Goal: Task Accomplishment & Management: Use online tool/utility

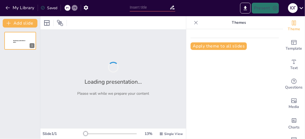
type input "Бізнес-план в умовах ринкової системи: теорія та практика"
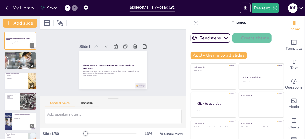
checkbox input "true"
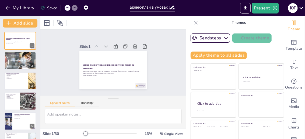
checkbox input "true"
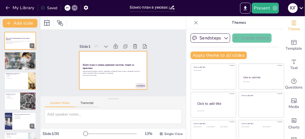
checkbox input "true"
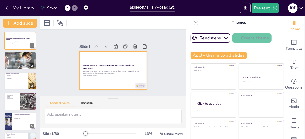
checkbox input "true"
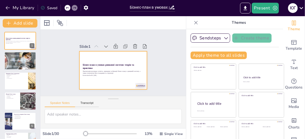
checkbox input "true"
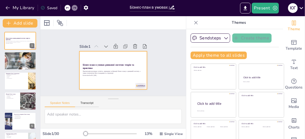
checkbox input "true"
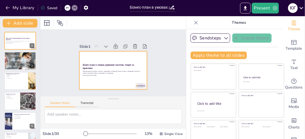
checkbox input "true"
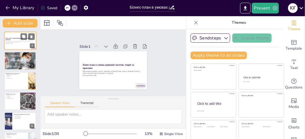
checkbox input "true"
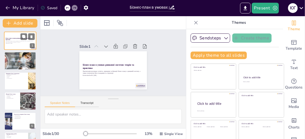
checkbox input "true"
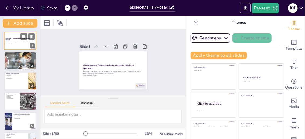
checkbox input "true"
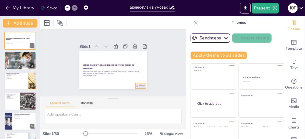
checkbox input "true"
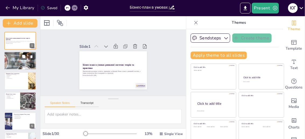
checkbox input "true"
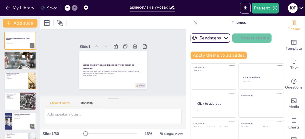
checkbox input "true"
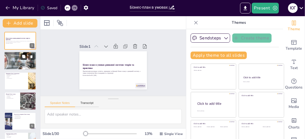
click at [26, 56] on button at bounding box center [23, 56] width 6 height 6
type textarea "Бізнес-план є основою для прийняття рішень, що дозволяє підприємству чітко сфор…"
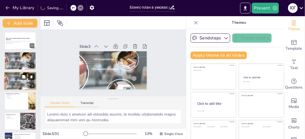
checkbox input "true"
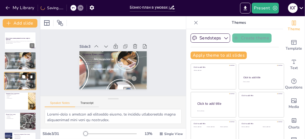
checkbox input "true"
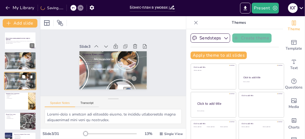
checkbox input "true"
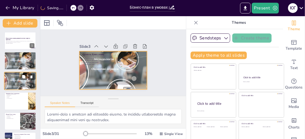
click at [17, 79] on div at bounding box center [20, 81] width 32 height 46
checkbox input "true"
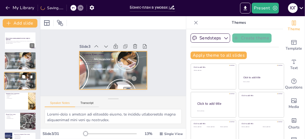
checkbox input "true"
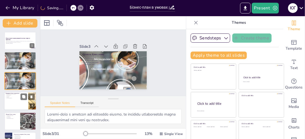
checkbox input "true"
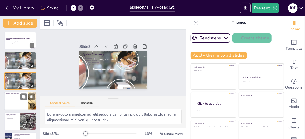
checkbox input "true"
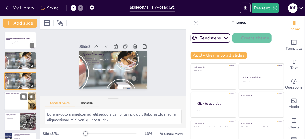
checkbox input "true"
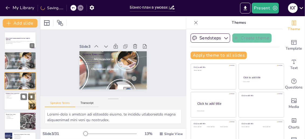
checkbox input "true"
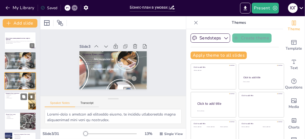
click at [11, 102] on div at bounding box center [20, 101] width 32 height 18
type textarea "Принципи бізнес-планування формують основу для створення ефективного бізнес-пла…"
checkbox input "true"
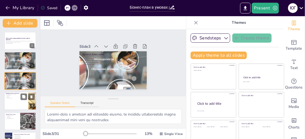
checkbox input "true"
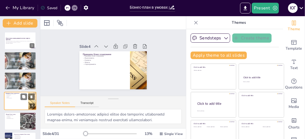
scroll to position [18, 0]
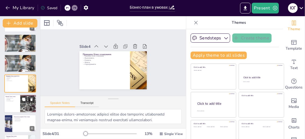
checkbox input "true"
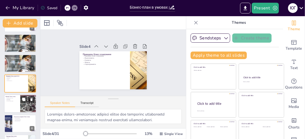
checkbox input "true"
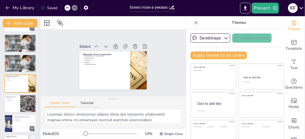
checkbox input "true"
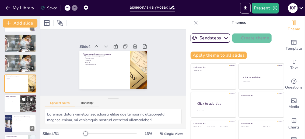
checkbox input "true"
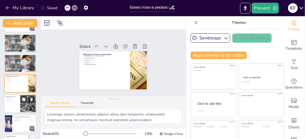
click at [13, 107] on div at bounding box center [20, 103] width 32 height 18
type textarea "Бізнес-план виконує кілька ключових функцій, які є важливими для успішного упра…"
checkbox input "true"
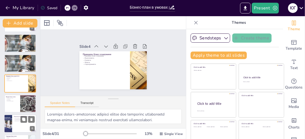
checkbox input "true"
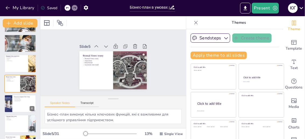
checkbox input "true"
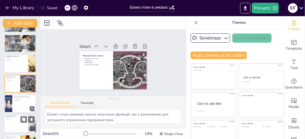
checkbox input "true"
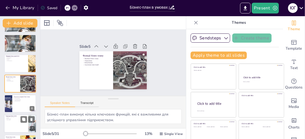
checkbox input "true"
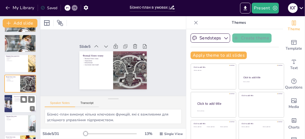
checkbox input "true"
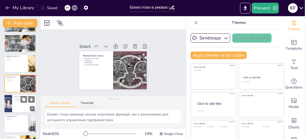
checkbox input "true"
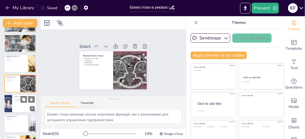
checkbox input "true"
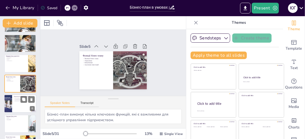
click at [16, 102] on div at bounding box center [20, 103] width 32 height 18
type textarea "Технологія складання бізнес-плану включає кілька важливих етапів, які забезпечу…"
checkbox input "true"
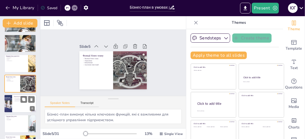
checkbox input "true"
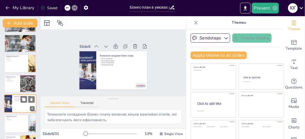
scroll to position [58, 0]
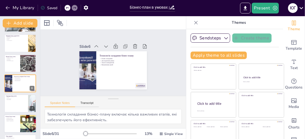
checkbox input "true"
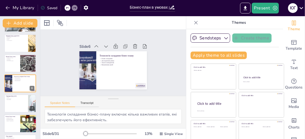
checkbox input "true"
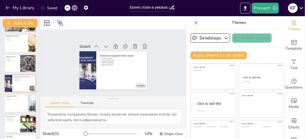
checkbox input "true"
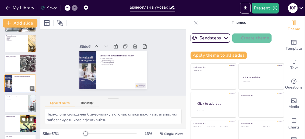
checkbox input "true"
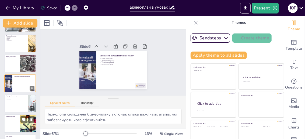
checkbox input "true"
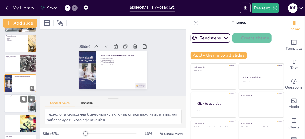
click at [8, 96] on p "Компоненти бізнес-плану" at bounding box center [16, 96] width 21 height 1
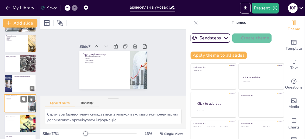
scroll to position [78, 0]
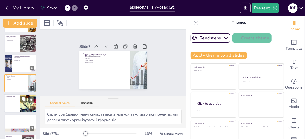
click at [17, 103] on div at bounding box center [20, 103] width 32 height 18
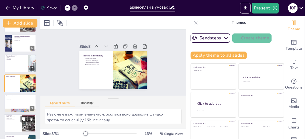
click at [11, 123] on div at bounding box center [20, 123] width 32 height 18
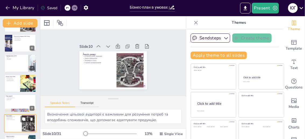
scroll to position [138, 0]
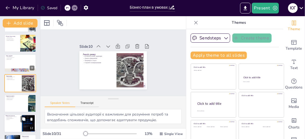
click at [13, 126] on div at bounding box center [20, 123] width 32 height 18
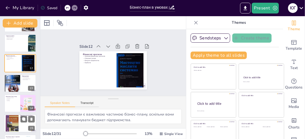
scroll to position [205, 0]
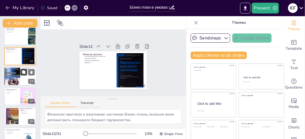
click at [22, 72] on button at bounding box center [23, 72] width 6 height 6
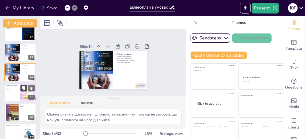
scroll to position [245, 0]
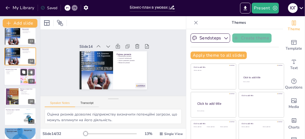
click at [20, 74] on button at bounding box center [23, 72] width 6 height 6
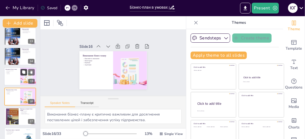
scroll to position [258, 0]
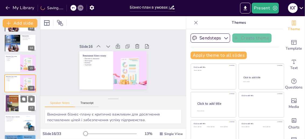
click at [19, 100] on div at bounding box center [20, 103] width 32 height 18
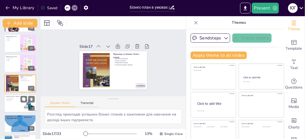
scroll to position [305, 0]
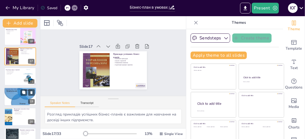
click at [19, 97] on div at bounding box center [20, 97] width 32 height 32
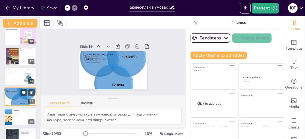
scroll to position [318, 0]
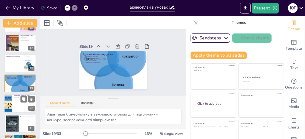
click at [15, 107] on div at bounding box center [20, 103] width 32 height 18
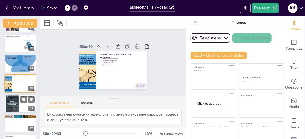
click at [20, 101] on div at bounding box center [20, 103] width 32 height 18
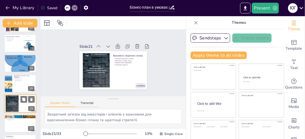
scroll to position [358, 0]
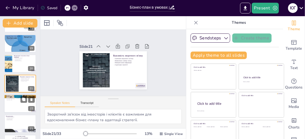
click at [20, 104] on div at bounding box center [20, 103] width 32 height 18
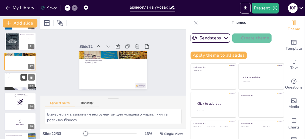
scroll to position [432, 0]
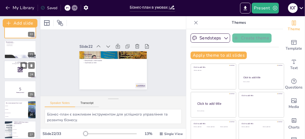
click at [13, 63] on p "and login with code Free16008654" at bounding box center [20, 64] width 29 height 2
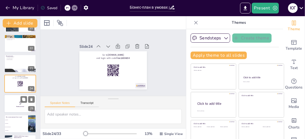
click at [13, 102] on p "5" at bounding box center [20, 103] width 29 height 6
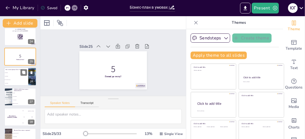
click at [16, 78] on li "Залучення інвестицій" at bounding box center [16, 80] width 24 height 4
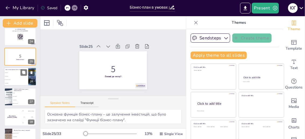
scroll to position [458, 0]
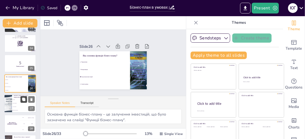
click at [21, 99] on button at bounding box center [23, 99] width 6 height 6
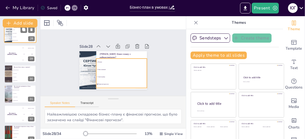
scroll to position [576, 0]
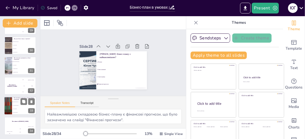
click at [15, 106] on li "Залучення інвестицій" at bounding box center [24, 105] width 24 height 4
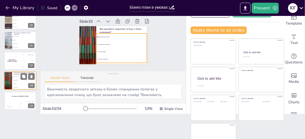
scroll to position [34, 0]
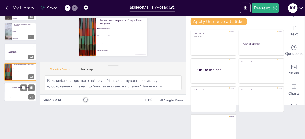
click at [16, 87] on h4 "The winner is Niels 🏆" at bounding box center [20, 87] width 32 height 1
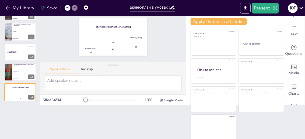
click at [52, 8] on div "Saved" at bounding box center [49, 7] width 17 height 5
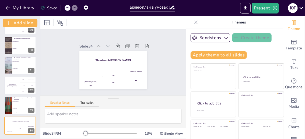
scroll to position [0, 0]
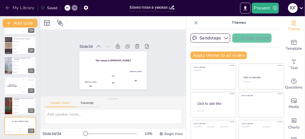
click at [19, 7] on button "My Library" at bounding box center [20, 8] width 33 height 9
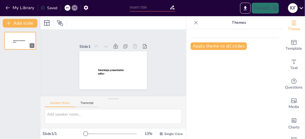
type input "Бізнес-план в умовах ринкової системи: теорія та практика"
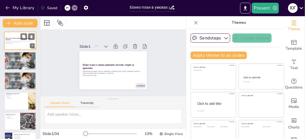
checkbox input "true"
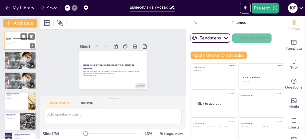
checkbox input "true"
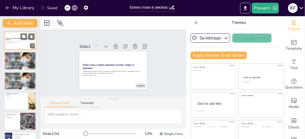
checkbox input "true"
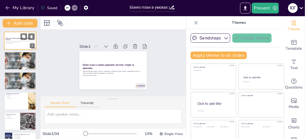
checkbox input "true"
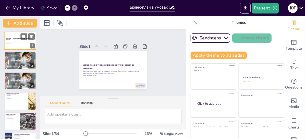
checkbox input "true"
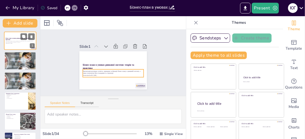
checkbox input "true"
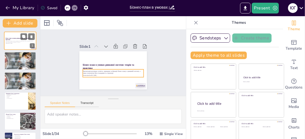
checkbox input "true"
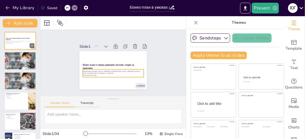
checkbox input "true"
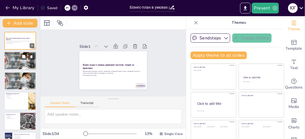
checkbox input "true"
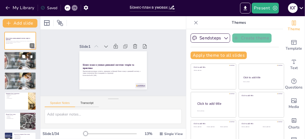
checkbox input "true"
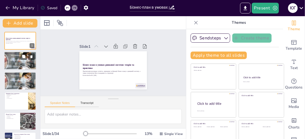
checkbox input "true"
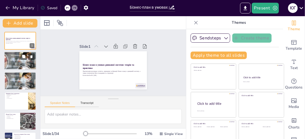
checkbox input "true"
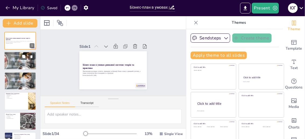
checkbox input "true"
click at [9, 57] on p "Залучення інвестицій" at bounding box center [20, 56] width 29 height 1
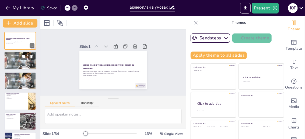
checkbox input "true"
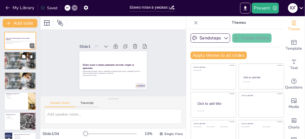
checkbox input "true"
type textarea "Бізнес-план є основою для прийняття рішень, що дозволяє підприємству чітко сфор…"
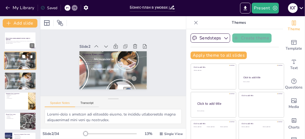
checkbox input "true"
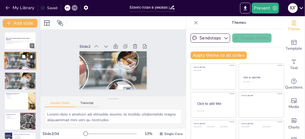
checkbox input "true"
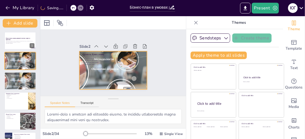
checkbox input "true"
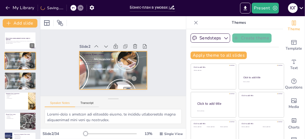
checkbox input "true"
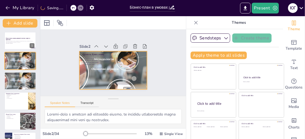
checkbox input "true"
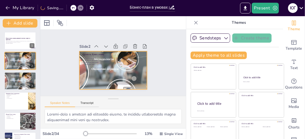
checkbox input "true"
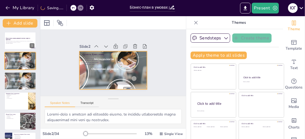
checkbox input "true"
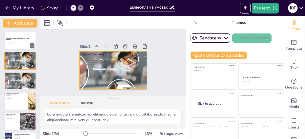
checkbox input "true"
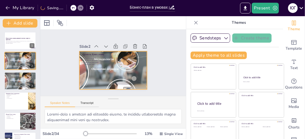
checkbox input "true"
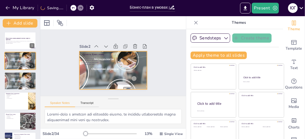
checkbox input "true"
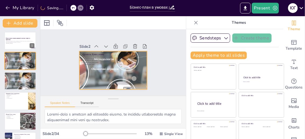
checkbox input "true"
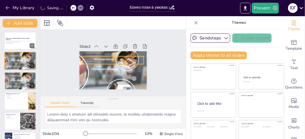
checkbox input "true"
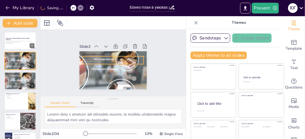
checkbox input "true"
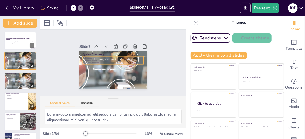
checkbox input "true"
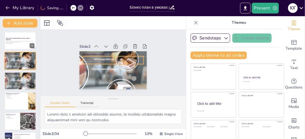
checkbox input "true"
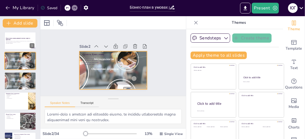
checkbox input "true"
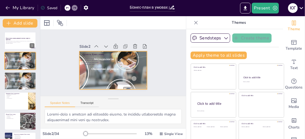
checkbox input "true"
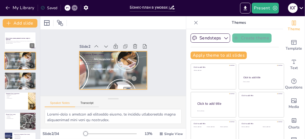
checkbox input "true"
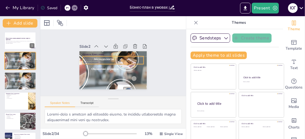
checkbox input "true"
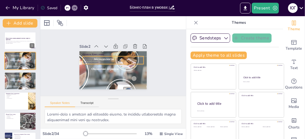
checkbox input "true"
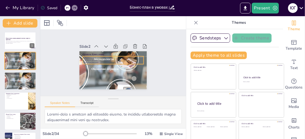
checkbox input "true"
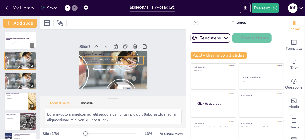
checkbox input "true"
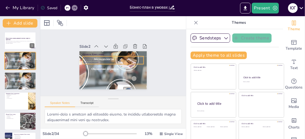
checkbox input "true"
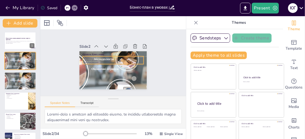
checkbox input "true"
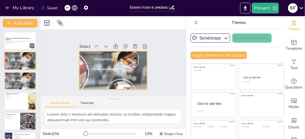
checkbox input "true"
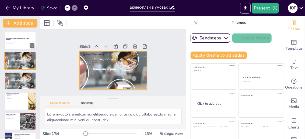
checkbox input "true"
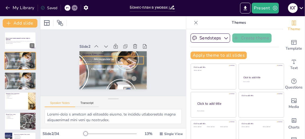
checkbox input "true"
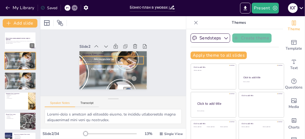
checkbox input "true"
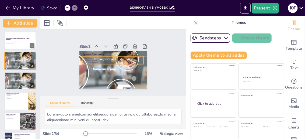
checkbox input "true"
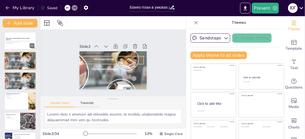
checkbox input "true"
click at [109, 55] on p "Бізнес-план як основа для рішень" at bounding box center [113, 56] width 61 height 2
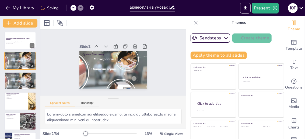
click at [74, 7] on icon at bounding box center [73, 7] width 3 height 3
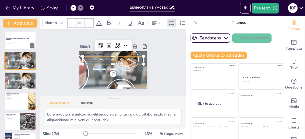
click at [100, 57] on p "Визначення цілей" at bounding box center [113, 58] width 61 height 2
click at [114, 57] on p "Визначення цілей" at bounding box center [113, 58] width 61 height 2
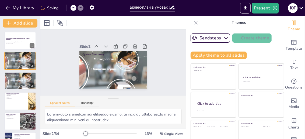
click at [72, 7] on div at bounding box center [74, 8] width 6 height 6
click at [160, 70] on div "Slide 1 Бізнес-план в умовах ринкової системи: теорія та практика Презентація р…" at bounding box center [113, 63] width 146 height 66
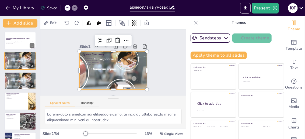
click at [102, 66] on div at bounding box center [113, 69] width 68 height 95
click at [107, 65] on div at bounding box center [113, 69] width 68 height 95
click at [100, 59] on p "Фінансові прогнози" at bounding box center [113, 60] width 61 height 2
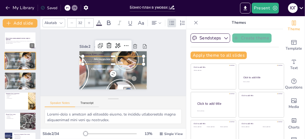
click at [110, 59] on p "Фінансові прогнози" at bounding box center [113, 60] width 61 height 2
click at [107, 57] on p "Визначення цілей" at bounding box center [113, 58] width 61 height 2
click at [115, 42] on icon at bounding box center [117, 44] width 5 height 5
click at [171, 72] on div "Slide 1 Бізнес-план в умовах ринкової системи: теорія та практика Презентація р…" at bounding box center [113, 63] width 146 height 66
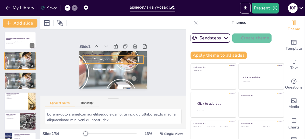
click at [106, 58] on p "Фінансові прогнози" at bounding box center [113, 59] width 61 height 2
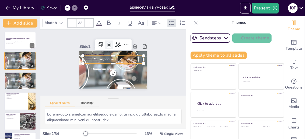
click at [106, 42] on icon at bounding box center [109, 44] width 6 height 6
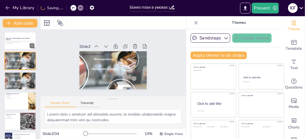
click at [73, 8] on icon at bounding box center [73, 7] width 3 height 3
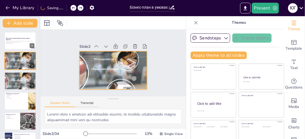
click at [105, 66] on div at bounding box center [113, 69] width 68 height 95
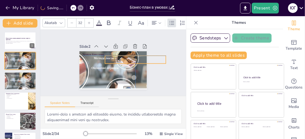
drag, startPoint x: 77, startPoint y: 54, endPoint x: 110, endPoint y: 61, distance: 33.6
click at [105, 54] on div "Бізнес-план як основа для рішень Визначення цілей Фінансові прогнози Залучення …" at bounding box center [135, 59] width 61 height 11
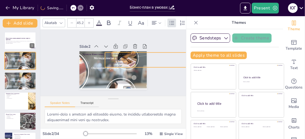
drag, startPoint x: 160, startPoint y: 53, endPoint x: 155, endPoint y: 68, distance: 15.3
click at [104, 51] on div "Сутність бізнес-плану Бізнес-план як основа для рішень Визначення цілей Фінансо…" at bounding box center [113, 70] width 68 height 38
click at [103, 66] on div at bounding box center [105, 67] width 4 height 4
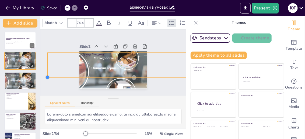
drag, startPoint x: 98, startPoint y: 65, endPoint x: 73, endPoint y: 75, distance: 27.2
click at [73, 75] on div "Slide 1 Бізнес-план в умовах ринкової системи: теорія та практика Презентація р…" at bounding box center [113, 62] width 98 height 53
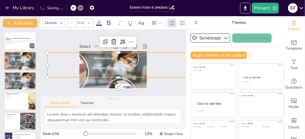
click at [75, 6] on div at bounding box center [74, 8] width 6 height 6
click at [73, 6] on icon at bounding box center [73, 7] width 3 height 3
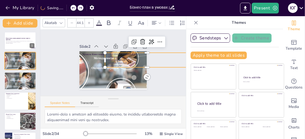
click at [72, 6] on icon at bounding box center [73, 7] width 3 height 3
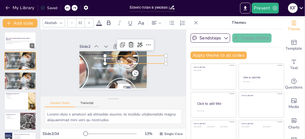
click at [69, 9] on div at bounding box center [68, 8] width 6 height 6
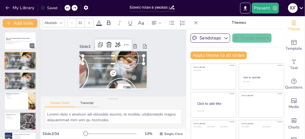
click at [69, 9] on div at bounding box center [68, 8] width 6 height 6
click at [95, 52] on div at bounding box center [113, 54] width 61 height 4
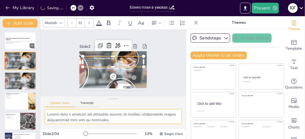
click at [83, 121] on textarea at bounding box center [113, 116] width 137 height 15
click at [154, 119] on textarea at bounding box center [113, 116] width 137 height 15
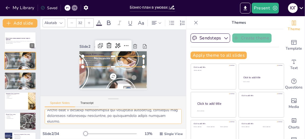
scroll to position [43, 0]
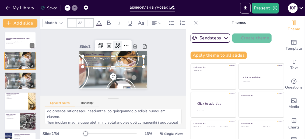
click at [114, 44] on icon at bounding box center [117, 45] width 6 height 6
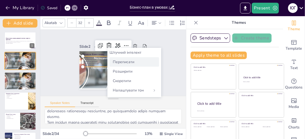
click at [131, 62] on font "Переписати" at bounding box center [124, 61] width 22 height 5
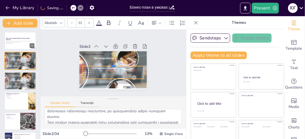
drag, startPoint x: 99, startPoint y: 54, endPoint x: 99, endPoint y: 69, distance: 15.6
click at [99, 69] on div "Сутність бізнес-плану Бизнес-план как основа для принятия решенийОпределение це…" at bounding box center [113, 70] width 68 height 38
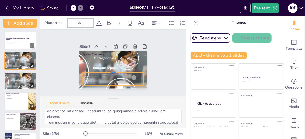
drag, startPoint x: 125, startPoint y: 62, endPoint x: 132, endPoint y: 71, distance: 10.5
click at [124, 69] on div at bounding box center [113, 70] width 61 height 4
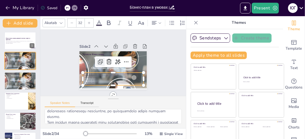
click at [97, 59] on icon at bounding box center [100, 61] width 6 height 6
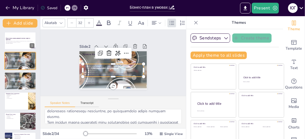
click at [151, 73] on div "Slide 1 Бізнес-план в умовах ринкової системи: теорія та практика Презентація р…" at bounding box center [113, 62] width 98 height 53
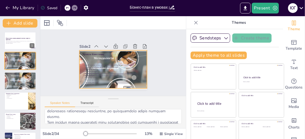
click at [98, 56] on div at bounding box center [113, 69] width 68 height 95
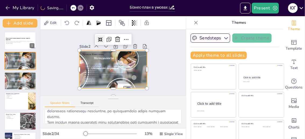
click at [98, 37] on icon at bounding box center [100, 39] width 4 height 4
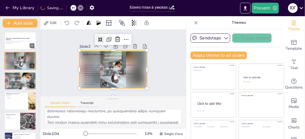
click at [98, 37] on icon at bounding box center [100, 39] width 5 height 5
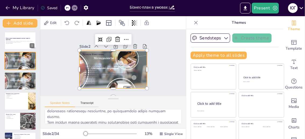
click at [120, 57] on div at bounding box center [113, 69] width 68 height 95
click at [69, 6] on icon at bounding box center [67, 7] width 3 height 3
click at [69, 7] on icon at bounding box center [67, 7] width 3 height 3
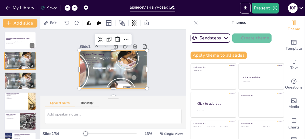
scroll to position [0, 0]
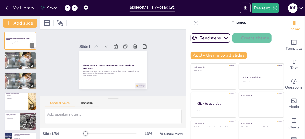
click at [67, 7] on icon at bounding box center [67, 7] width 3 height 3
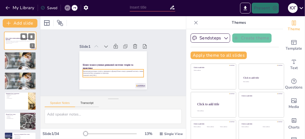
click at [18, 41] on p "Презентація розглядає сутність, принципи та функції бізнес-плану в ринковій сис…" at bounding box center [20, 42] width 29 height 2
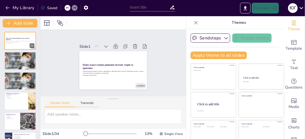
drag, startPoint x: 16, startPoint y: 41, endPoint x: 152, endPoint y: 72, distance: 140.2
click at [152, 72] on div "Slide 1 Бізнес-план в умовах ринкової системи: теорія та практика Презентація р…" at bounding box center [113, 62] width 98 height 53
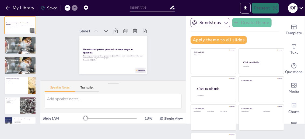
scroll to position [27, 0]
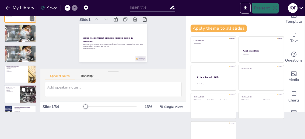
click at [16, 92] on p "Залучення інвестицій" at bounding box center [12, 91] width 13 height 1
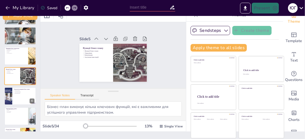
scroll to position [0, 0]
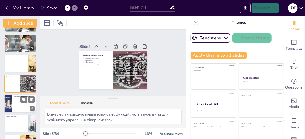
click at [5, 104] on div at bounding box center [8, 103] width 13 height 18
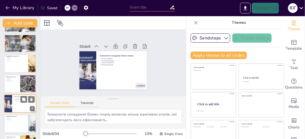
scroll to position [58, 0]
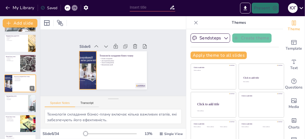
click at [87, 66] on div at bounding box center [87, 70] width 27 height 38
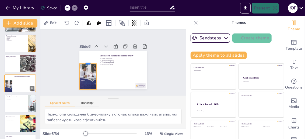
drag, startPoint x: 82, startPoint y: 48, endPoint x: 81, endPoint y: 61, distance: 12.5
click at [81, 61] on div at bounding box center [87, 61] width 17 height 4
drag, startPoint x: 81, startPoint y: 88, endPoint x: 82, endPoint y: 76, distance: 11.9
click at [82, 77] on div at bounding box center [87, 79] width 17 height 4
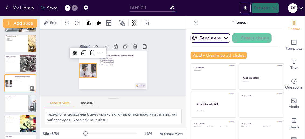
drag, startPoint x: 152, startPoint y: 68, endPoint x: 99, endPoint y: 72, distance: 53.5
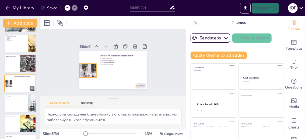
click at [86, 64] on div at bounding box center [87, 70] width 27 height 38
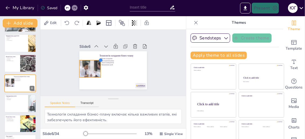
drag, startPoint x: 89, startPoint y: 61, endPoint x: 93, endPoint y: 66, distance: 6.7
click at [93, 66] on div "Технологія складання бізнес-плану Етапи складання Дослідження ринку Аналіз конк…" at bounding box center [113, 70] width 68 height 38
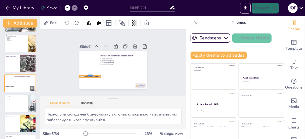
drag, startPoint x: 89, startPoint y: 57, endPoint x: 90, endPoint y: 72, distance: 15.4
click at [90, 72] on div at bounding box center [89, 73] width 21 height 4
click at [65, 6] on div at bounding box center [68, 8] width 6 height 6
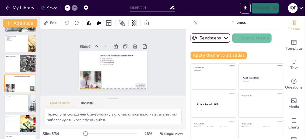
drag, startPoint x: 87, startPoint y: 65, endPoint x: 106, endPoint y: 75, distance: 20.7
click at [89, 77] on div at bounding box center [91, 79] width 34 height 48
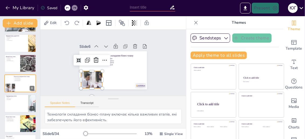
click at [103, 61] on div at bounding box center [104, 60] width 9 height 9
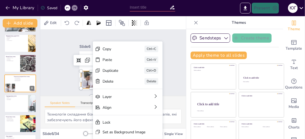
click at [134, 32] on div "Slide 1 Бізнес-план в умовах ринкової системи: теорія та практика Презентація р…" at bounding box center [113, 63] width 146 height 66
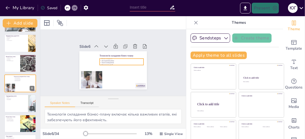
click at [118, 57] on p "Етапи складання" at bounding box center [122, 58] width 44 height 2
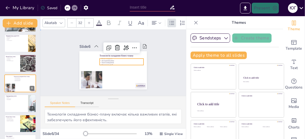
click at [147, 56] on div "Slide 1 Бізнес-план в умовах ринкової системи: теорія та практика Презентація р…" at bounding box center [113, 62] width 98 height 53
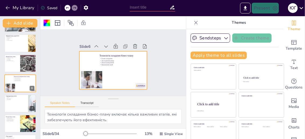
click at [46, 24] on div at bounding box center [47, 23] width 6 height 6
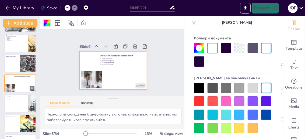
click at [216, 114] on div at bounding box center [213, 114] width 10 height 10
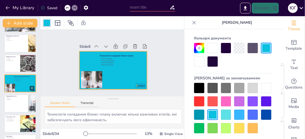
click at [195, 45] on div at bounding box center [199, 48] width 10 height 10
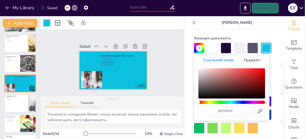
click at [232, 102] on div "Хюе" at bounding box center [231, 101] width 67 height 3
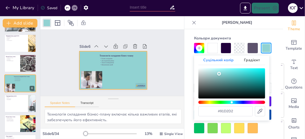
click at [219, 73] on div "Колір" at bounding box center [231, 83] width 67 height 30
click at [194, 21] on icon at bounding box center [193, 22] width 5 height 5
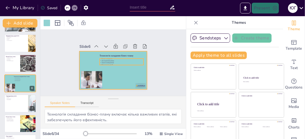
click at [108, 55] on div "Технологія складання бізнес-плану Етапи складання Дослідження ринку Аналіз конк…" at bounding box center [113, 70] width 68 height 38
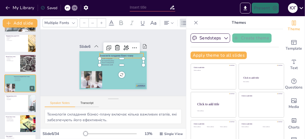
click at [100, 54] on p "Технологія складання бізнес-плану" at bounding box center [122, 55] width 44 height 3
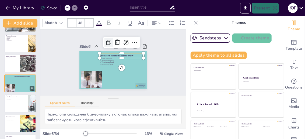
click at [106, 41] on icon at bounding box center [109, 42] width 6 height 6
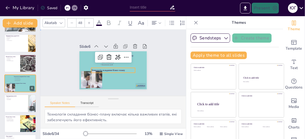
click at [156, 67] on div "Slide 1 Бізнес-план в умовах ринкової системи: теорія та практика Презентація р…" at bounding box center [113, 62] width 98 height 53
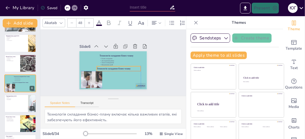
drag, startPoint x: 117, startPoint y: 67, endPoint x: 122, endPoint y: 65, distance: 5.6
click at [122, 66] on div "Технологія складання бізнес-плану" at bounding box center [119, 68] width 44 height 5
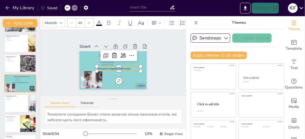
click at [66, 8] on icon at bounding box center [67, 7] width 3 height 3
click at [67, 8] on icon at bounding box center [67, 7] width 3 height 1
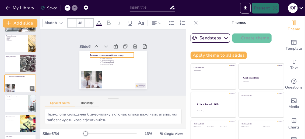
drag, startPoint x: 108, startPoint y: 51, endPoint x: 98, endPoint y: 51, distance: 9.7
click at [98, 53] on div "Технологія складання бізнес-плану" at bounding box center [112, 55] width 44 height 5
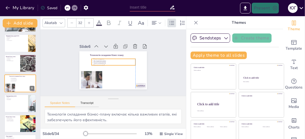
drag, startPoint x: 98, startPoint y: 58, endPoint x: 114, endPoint y: 69, distance: 19.6
click at [92, 60] on p "Дослідження ринку" at bounding box center [114, 61] width 44 height 2
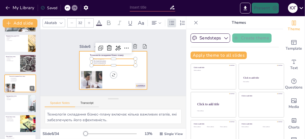
click at [122, 70] on div at bounding box center [113, 70] width 68 height 38
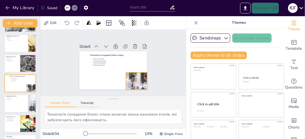
drag, startPoint x: 90, startPoint y: 74, endPoint x: 168, endPoint y: 76, distance: 77.6
click at [135, 75] on div at bounding box center [137, 81] width 34 height 48
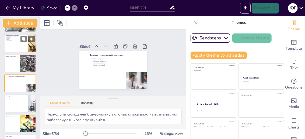
click at [13, 41] on div at bounding box center [20, 43] width 32 height 18
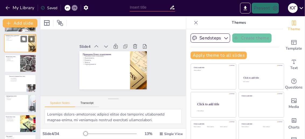
scroll to position [18, 0]
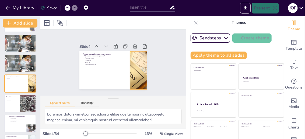
click at [130, 69] on div at bounding box center [138, 70] width 57 height 38
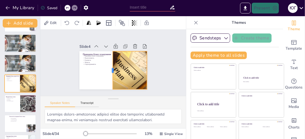
drag, startPoint x: 124, startPoint y: 68, endPoint x: 107, endPoint y: 70, distance: 17.3
click at [107, 70] on div "Принципи бізнес-планування Принципи бізнес-планування Реалістичність Гнучкість …" at bounding box center [113, 70] width 68 height 38
click at [157, 76] on div "Slide 1 Бізнес-план в умовах ринкової системи: теорія та практика Презентація р…" at bounding box center [113, 63] width 146 height 66
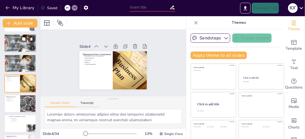
click at [18, 41] on div at bounding box center [20, 43] width 32 height 46
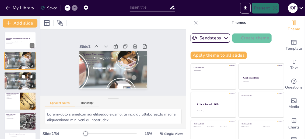
click at [14, 78] on p "Реалізація ідей" at bounding box center [20, 78] width 29 height 1
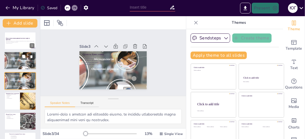
click at [17, 56] on p "Залучення інвестицій" at bounding box center [20, 56] width 29 height 1
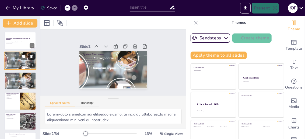
click at [30, 57] on icon at bounding box center [32, 57] width 4 height 4
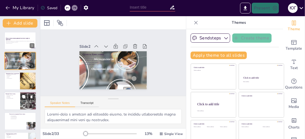
scroll to position [81, 0]
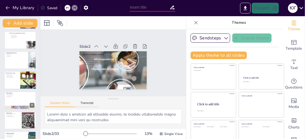
click at [16, 78] on div at bounding box center [20, 80] width 32 height 18
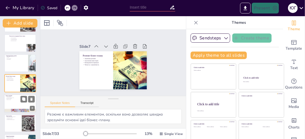
click at [20, 105] on div at bounding box center [20, 103] width 32 height 18
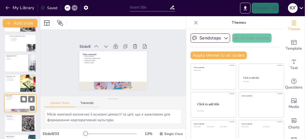
scroll to position [98, 0]
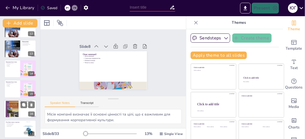
click at [15, 109] on div at bounding box center [12, 109] width 13 height 18
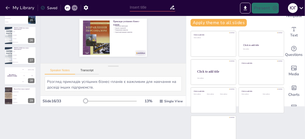
scroll to position [34, 0]
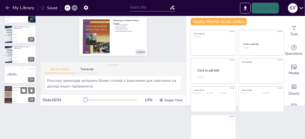
click at [16, 96] on li "Оцінка ринку" at bounding box center [24, 98] width 24 height 4
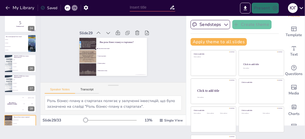
scroll to position [7, 0]
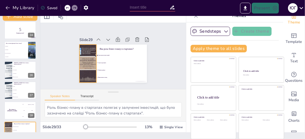
click at [82, 59] on div at bounding box center [87, 63] width 27 height 38
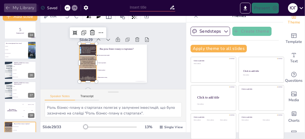
click at [6, 8] on icon "button" at bounding box center [7, 7] width 5 height 5
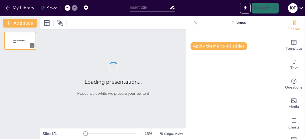
type input "Бізнес-план в умовах ринкової системи: теорія та практика"
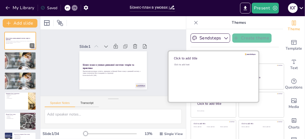
checkbox input "true"
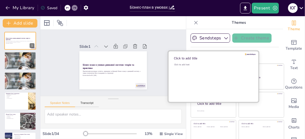
checkbox input "true"
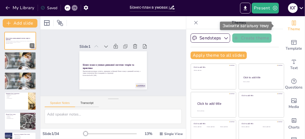
click at [291, 24] on icon "Change the overall theme" at bounding box center [294, 23] width 6 height 6
checkbox input "true"
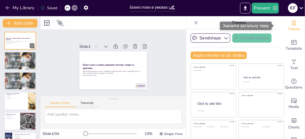
checkbox input "true"
click at [259, 26] on font "Змінити загальну тему" at bounding box center [246, 25] width 46 height 5
click at [271, 26] on div "Змінити загальну тему" at bounding box center [246, 26] width 52 height 8
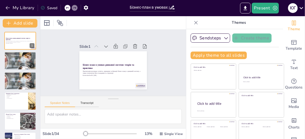
checkbox input "true"
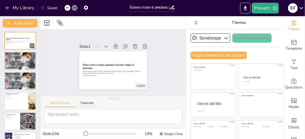
checkbox input "true"
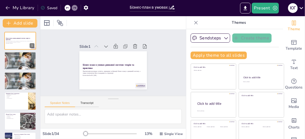
checkbox input "true"
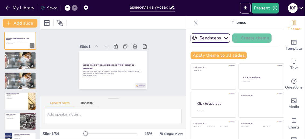
checkbox input "true"
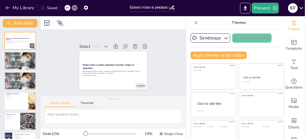
checkbox input "true"
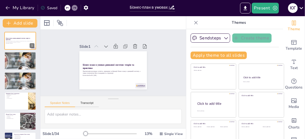
checkbox input "true"
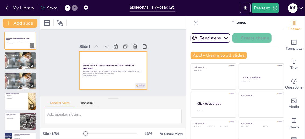
checkbox input "true"
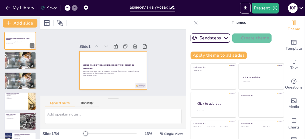
checkbox input "true"
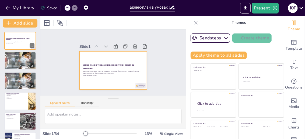
checkbox input "true"
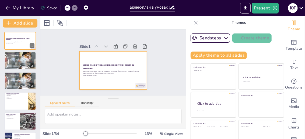
checkbox input "true"
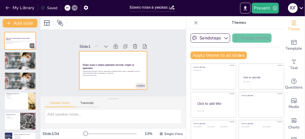
checkbox input "true"
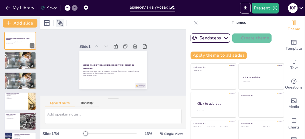
click at [61, 20] on icon at bounding box center [60, 23] width 6 height 6
checkbox input "true"
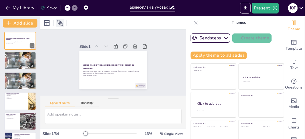
checkbox input "true"
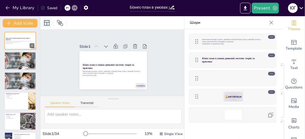
click at [46, 22] on icon at bounding box center [46, 22] width 5 height 5
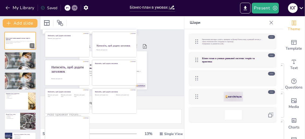
click at [79, 22] on div at bounding box center [113, 22] width 146 height 13
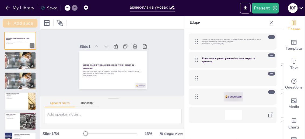
click at [8, 21] on icon "button" at bounding box center [8, 22] width 5 height 5
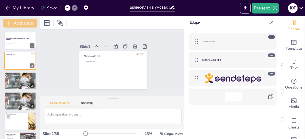
checkbox input "true"
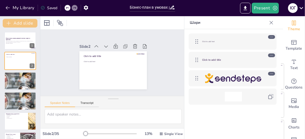
checkbox input "true"
click at [65, 8] on div at bounding box center [68, 8] width 6 height 6
checkbox input "true"
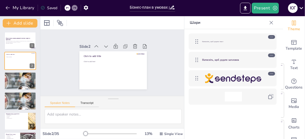
checkbox input "true"
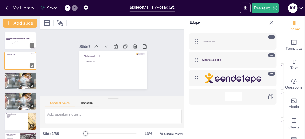
checkbox input "true"
click at [65, 8] on div at bounding box center [68, 8] width 6 height 6
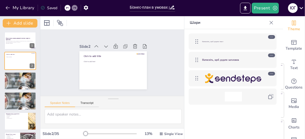
checkbox input "true"
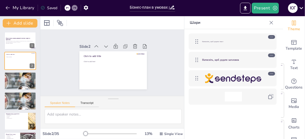
checkbox input "true"
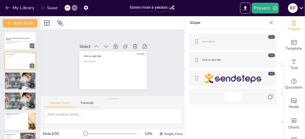
checkbox input "true"
click at [73, 7] on icon at bounding box center [73, 7] width 3 height 3
checkbox input "true"
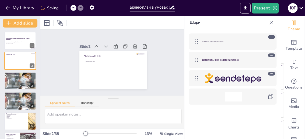
checkbox input "true"
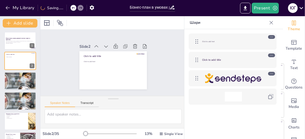
checkbox input "true"
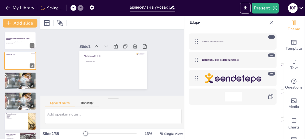
click at [73, 8] on icon at bounding box center [73, 7] width 3 height 1
checkbox input "true"
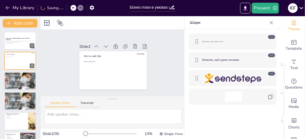
checkbox input "true"
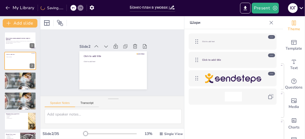
checkbox input "true"
click at [76, 7] on div at bounding box center [74, 8] width 6 height 6
checkbox input "true"
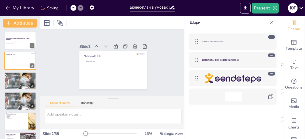
checkbox input "true"
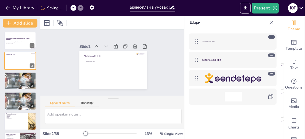
checkbox input "true"
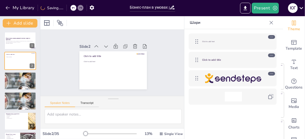
checkbox input "true"
click at [74, 7] on icon at bounding box center [73, 7] width 3 height 3
checkbox input "true"
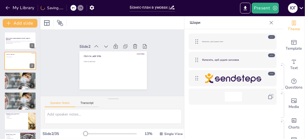
checkbox input "true"
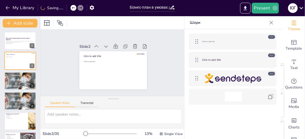
checkbox input "true"
click at [73, 7] on icon at bounding box center [73, 7] width 3 height 3
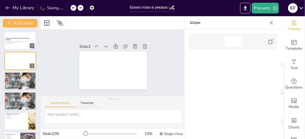
checkbox input "true"
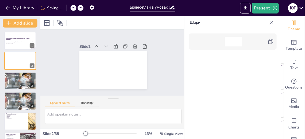
checkbox input "true"
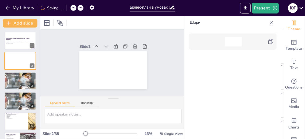
checkbox input "true"
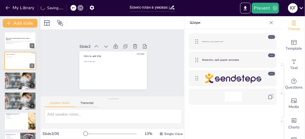
click at [73, 7] on icon at bounding box center [73, 7] width 3 height 3
checkbox input "true"
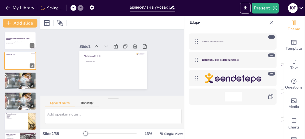
checkbox input "true"
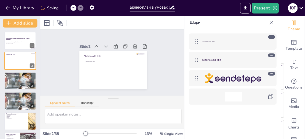
checkbox input "true"
click at [72, 7] on icon at bounding box center [73, 7] width 3 height 3
checkbox input "true"
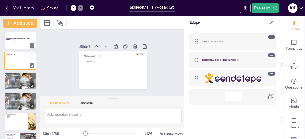
checkbox input "true"
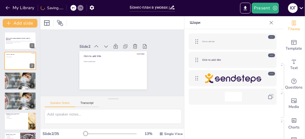
checkbox input "true"
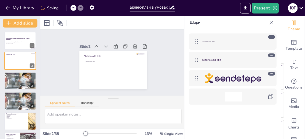
checkbox input "true"
click at [72, 7] on icon at bounding box center [73, 7] width 3 height 3
checkbox input "true"
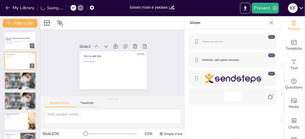
checkbox input "true"
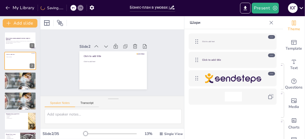
checkbox input "true"
click at [72, 7] on icon at bounding box center [73, 7] width 3 height 3
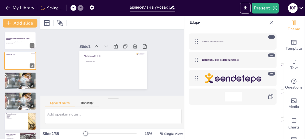
checkbox input "true"
click at [72, 6] on div at bounding box center [74, 8] width 6 height 6
click at [30, 55] on icon at bounding box center [31, 56] width 2 height 3
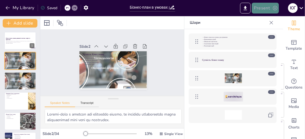
click at [274, 7] on icon "button" at bounding box center [274, 7] width 5 height 5
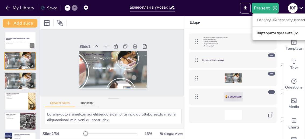
click at [261, 33] on font "Відтворити презентацію" at bounding box center [278, 33] width 42 height 4
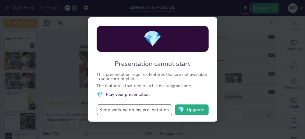
click at [161, 109] on button "Keep working on my presentation" at bounding box center [135, 109] width 76 height 11
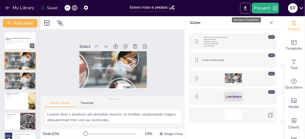
click at [247, 7] on icon "Export to PowerPoint" at bounding box center [245, 8] width 3 height 4
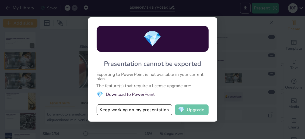
click at [192, 109] on button "💎 Upgrade" at bounding box center [192, 109] width 34 height 11
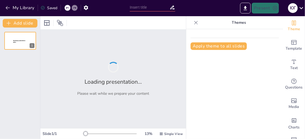
type input "Бізнес-план в умовах ринкової системи: теорія та практика"
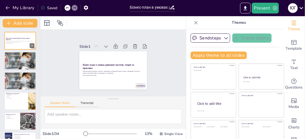
checkbox input "true"
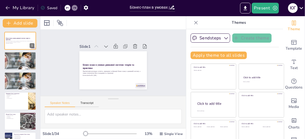
checkbox input "true"
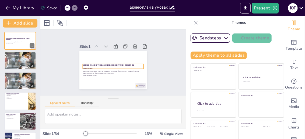
checkbox input "true"
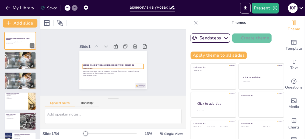
checkbox input "true"
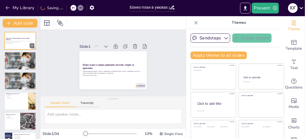
checkbox input "true"
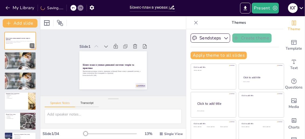
checkbox input "true"
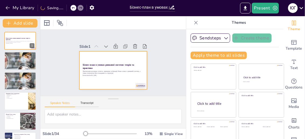
checkbox input "true"
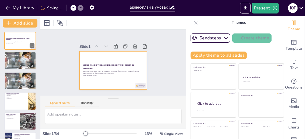
checkbox input "true"
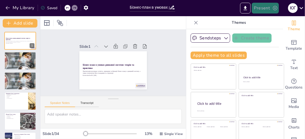
click at [274, 6] on icon "button" at bounding box center [274, 7] width 5 height 5
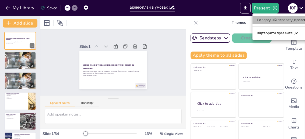
click at [267, 20] on font "Попередній перегляд презентації" at bounding box center [285, 20] width 57 height 4
